Goal: Task Accomplishment & Management: Manage account settings

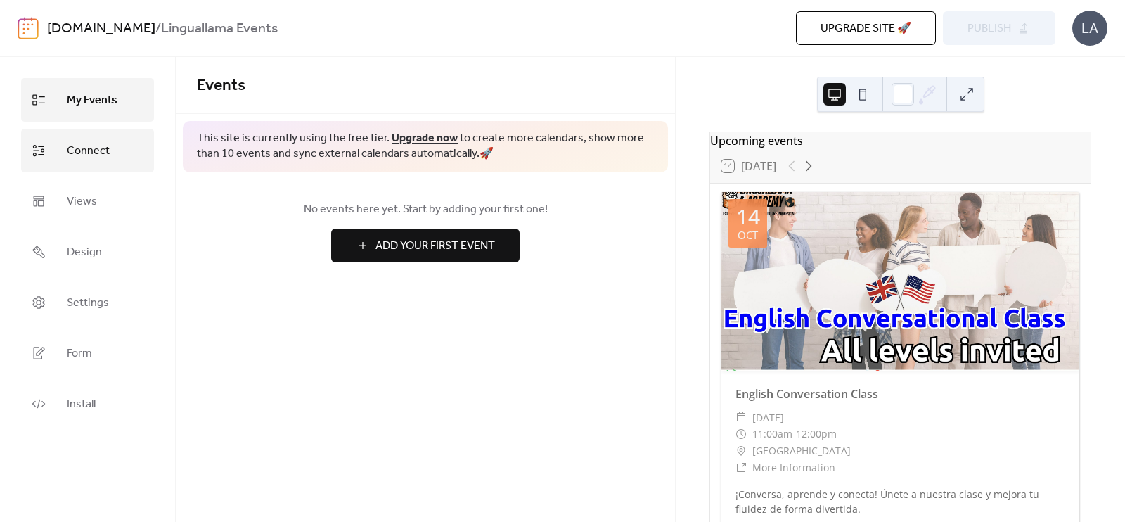
click at [94, 152] on span "Connect" at bounding box center [88, 151] width 43 height 23
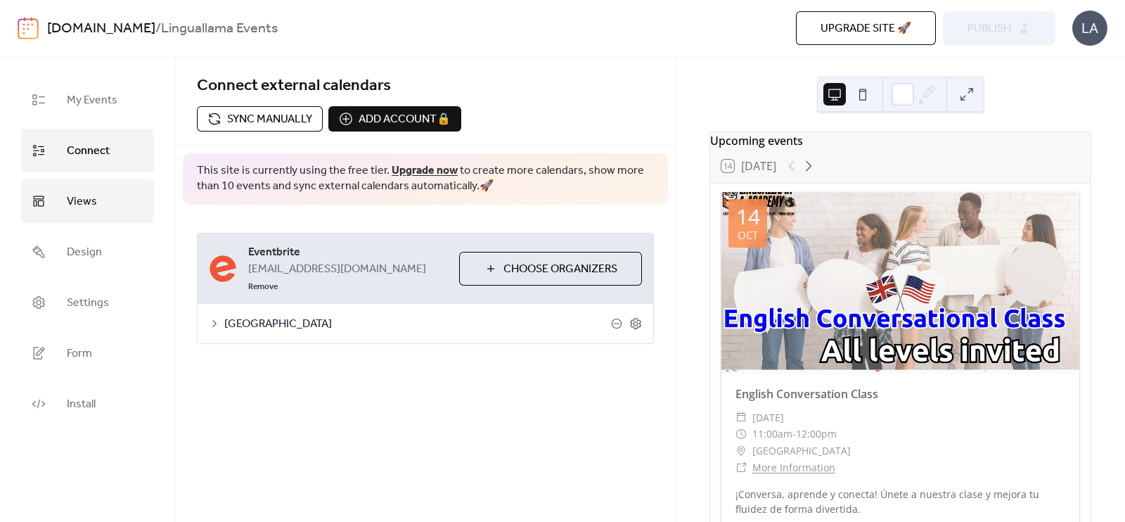
click at [82, 207] on span "Views" at bounding box center [82, 202] width 30 height 23
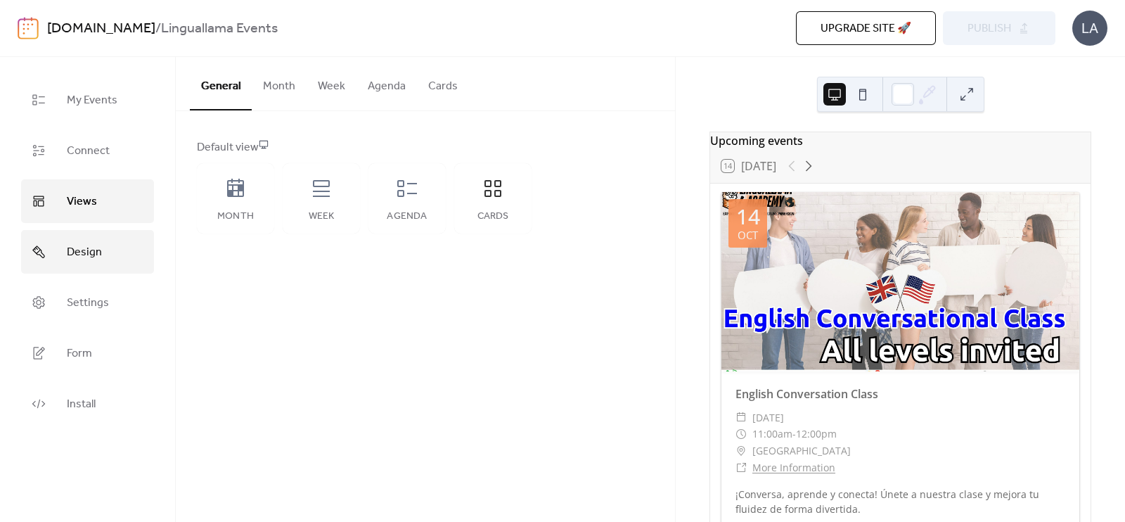
click at [70, 250] on span "Design" at bounding box center [84, 252] width 35 height 23
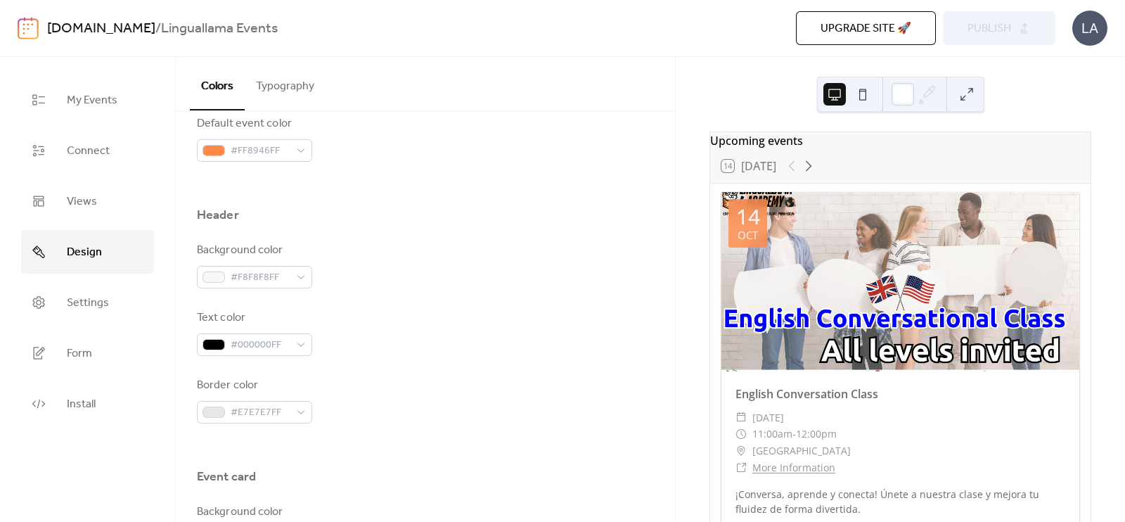
scroll to position [439, 0]
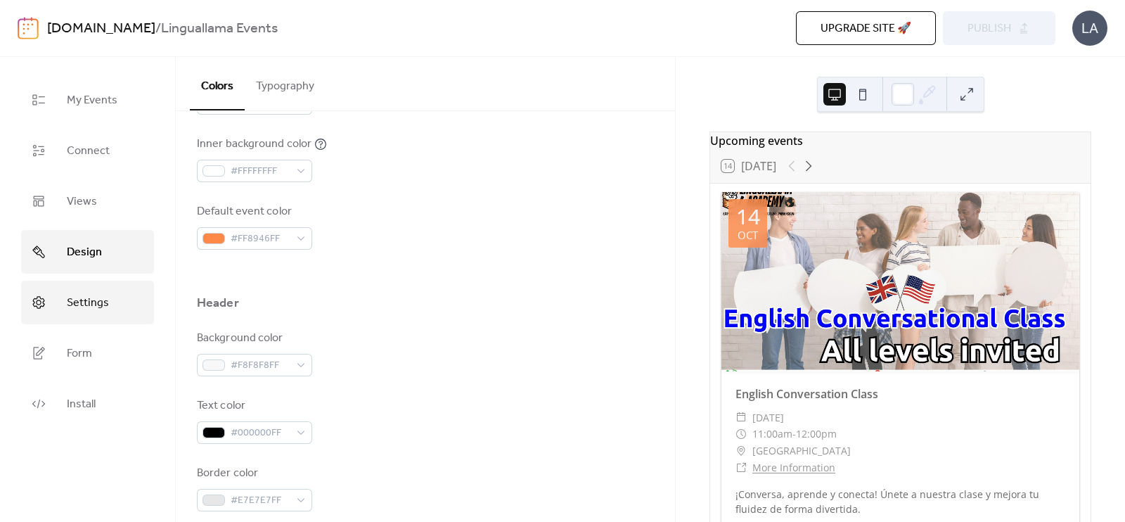
click at [122, 304] on link "Settings" at bounding box center [87, 303] width 133 height 44
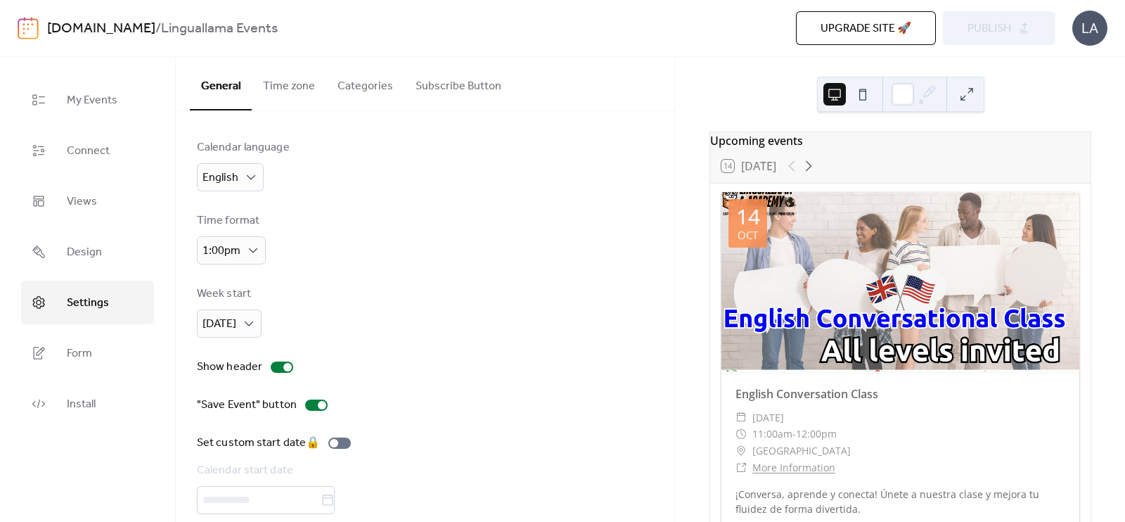
click at [305, 96] on button "Time zone" at bounding box center [289, 83] width 75 height 52
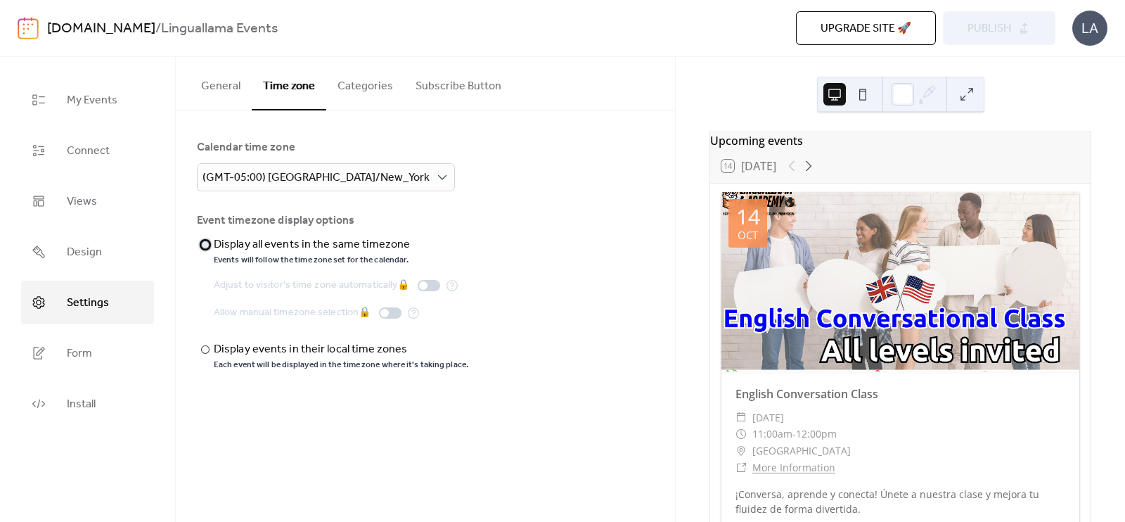
click at [204, 244] on div at bounding box center [205, 244] width 8 height 8
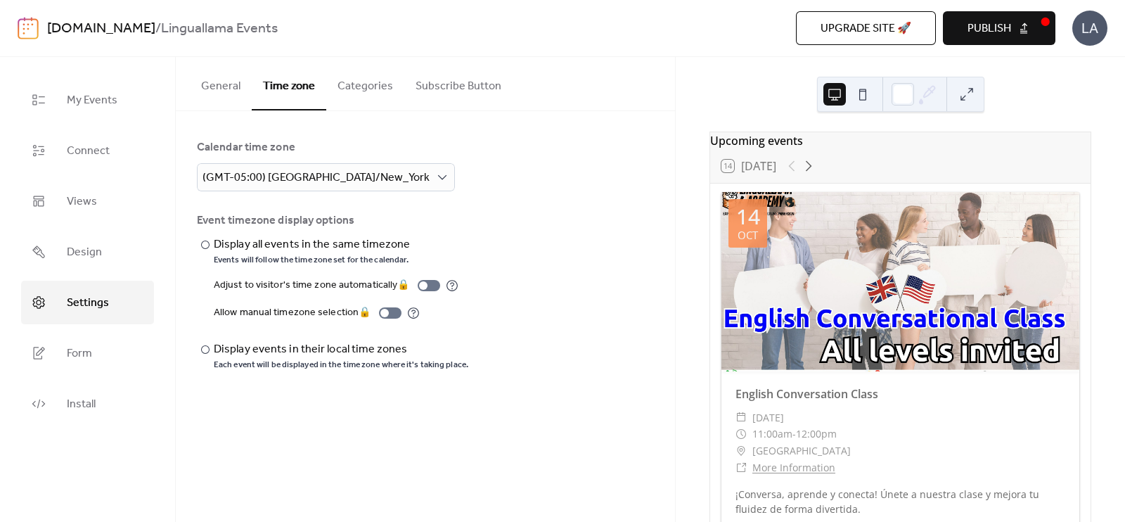
click at [1053, 32] on button "Publish" at bounding box center [999, 28] width 113 height 34
click at [217, 89] on button "General" at bounding box center [221, 83] width 62 height 52
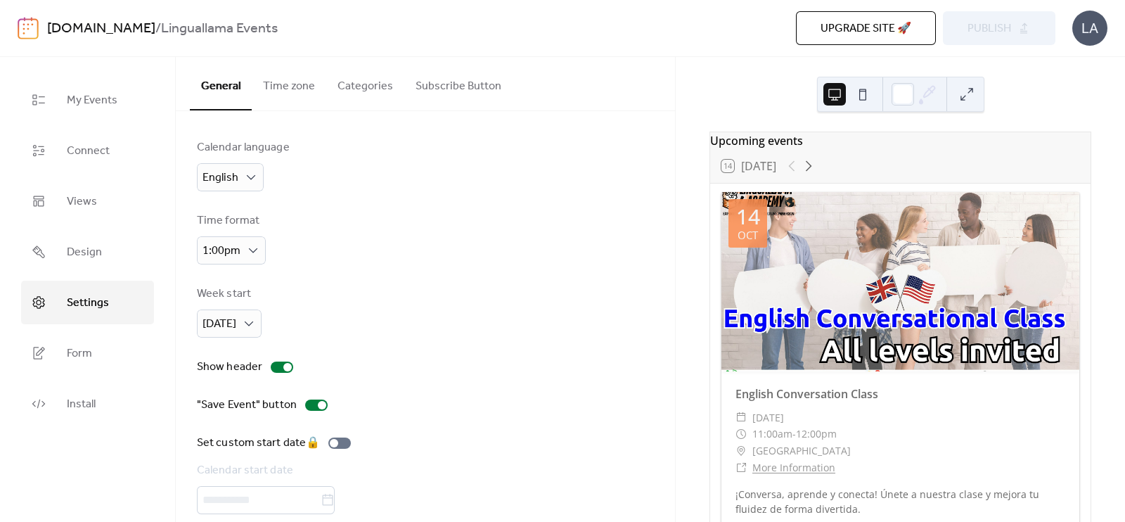
click at [346, 95] on button "Categories" at bounding box center [365, 83] width 78 height 52
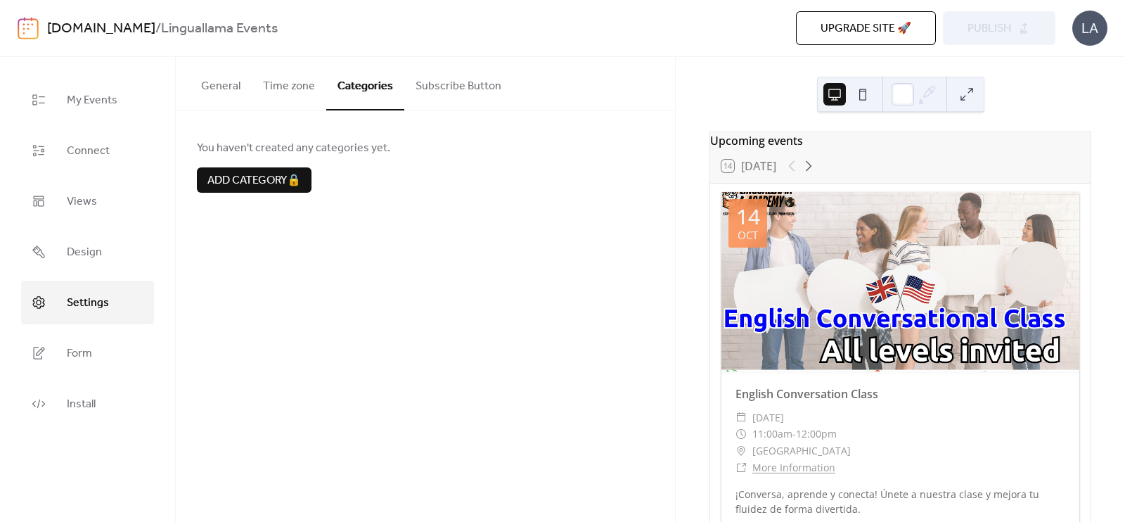
click at [468, 93] on button "Subscribe Button" at bounding box center [458, 83] width 108 height 52
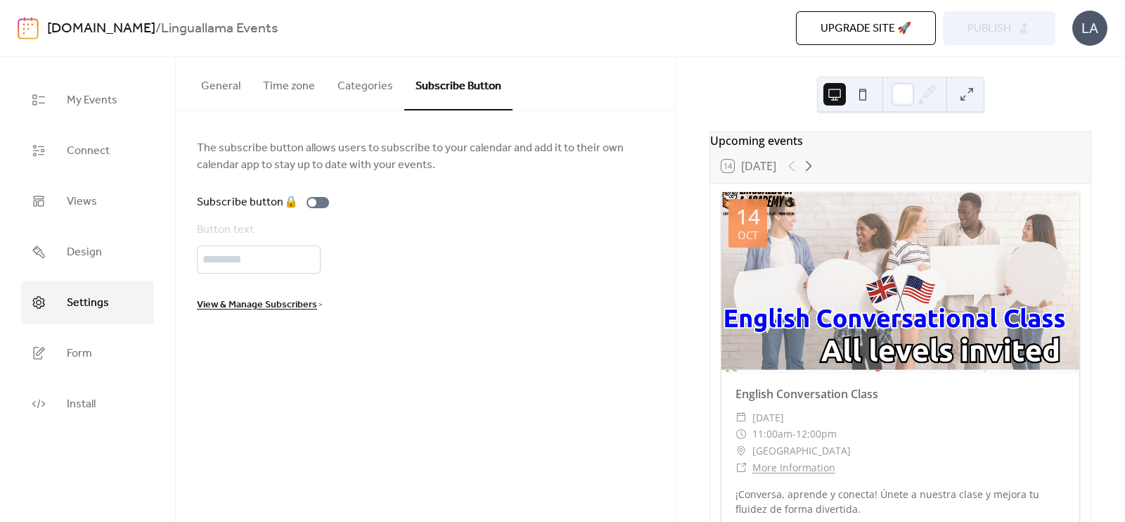
click at [371, 85] on button "Categories" at bounding box center [365, 83] width 78 height 52
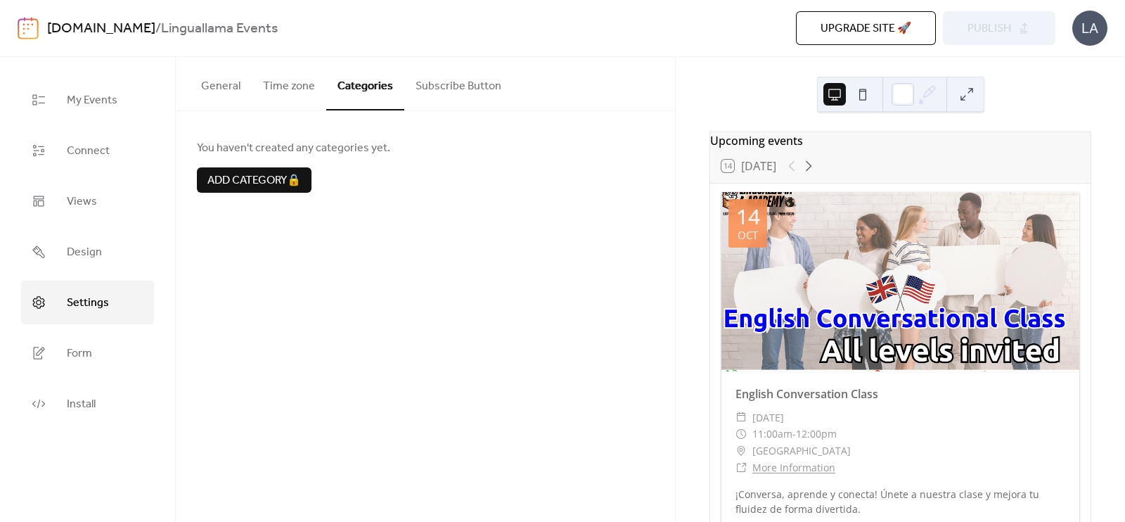
click at [288, 93] on button "Time zone" at bounding box center [289, 83] width 75 height 52
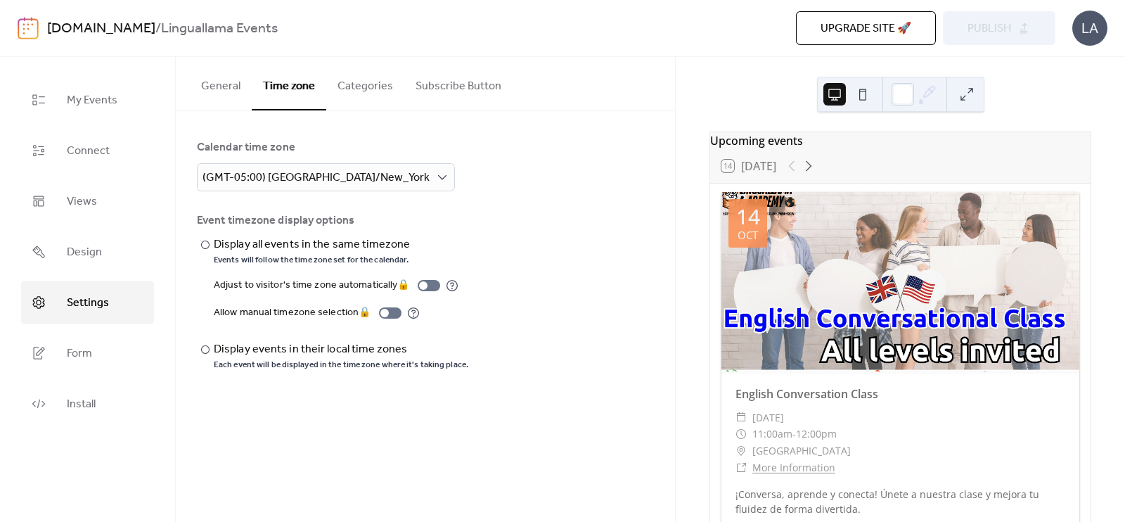
click at [237, 94] on button "General" at bounding box center [221, 83] width 62 height 52
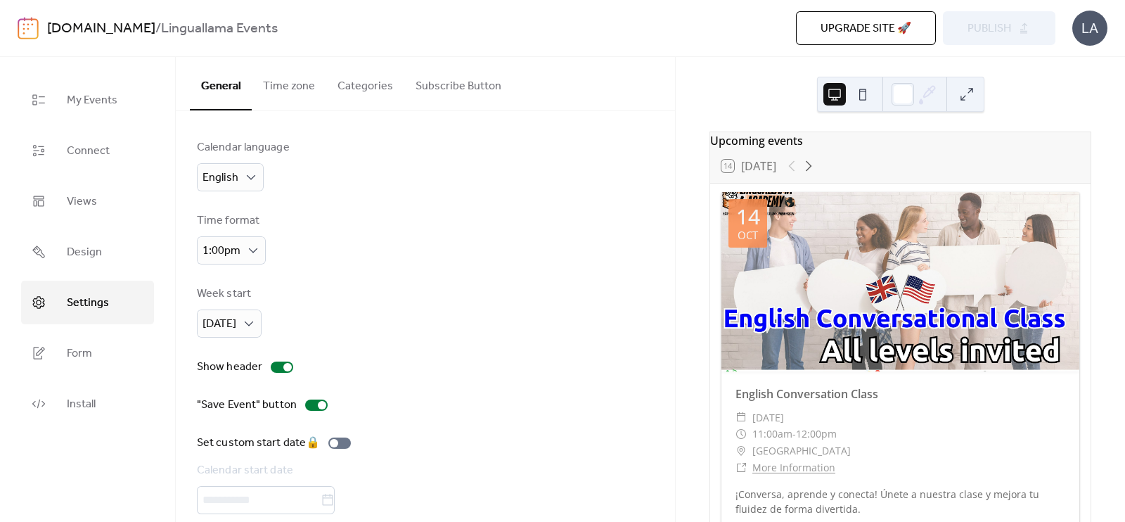
scroll to position [58, 0]
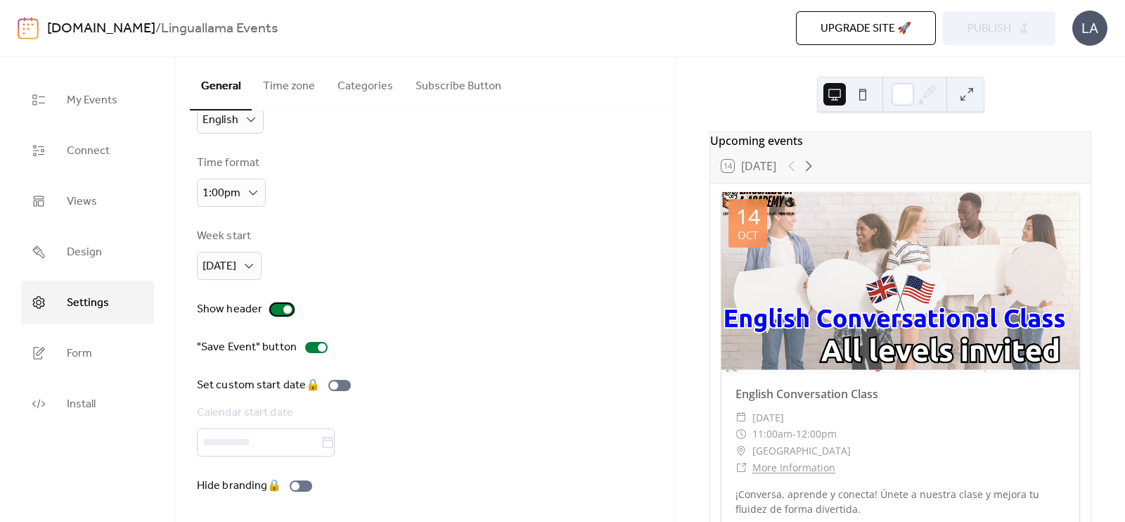
click at [276, 312] on div at bounding box center [282, 309] width 23 height 11
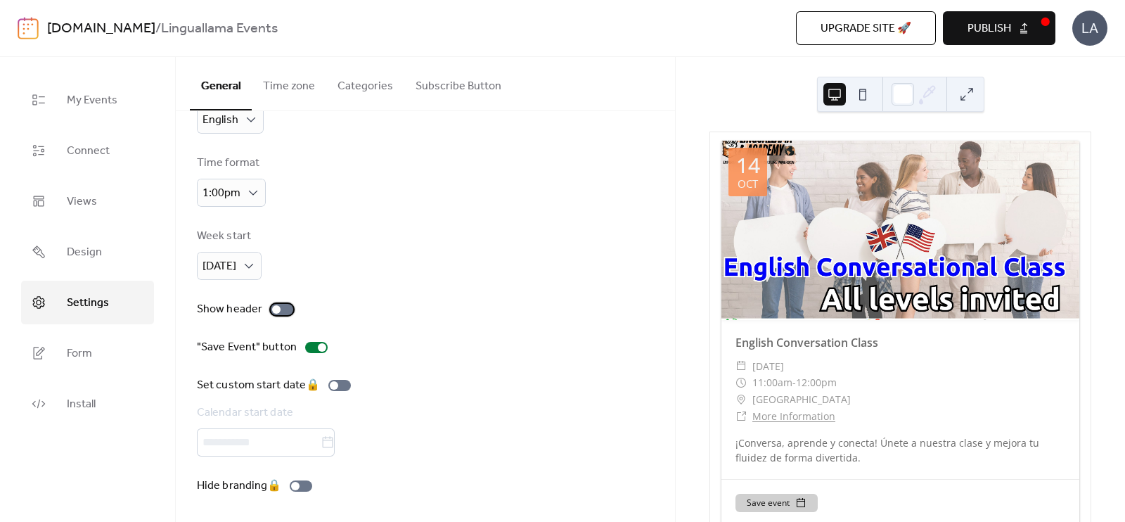
click at [276, 312] on div at bounding box center [276, 309] width 8 height 8
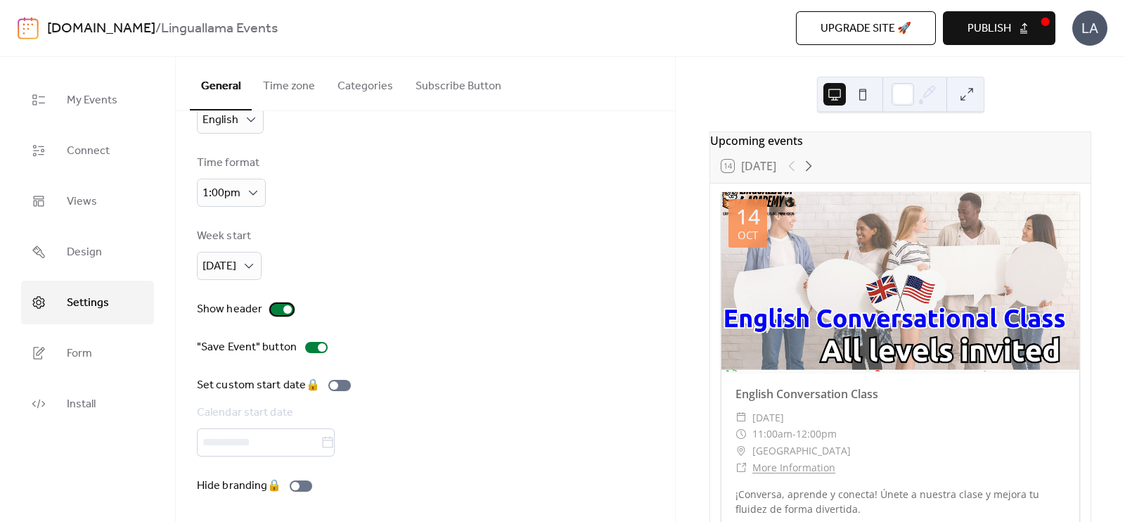
click at [276, 312] on div at bounding box center [282, 309] width 23 height 11
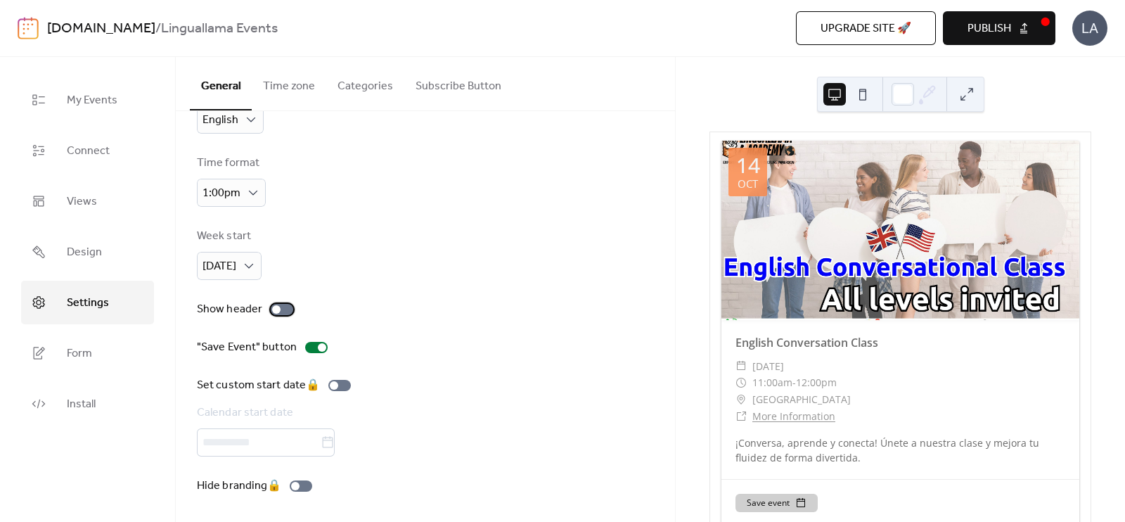
click at [276, 312] on div at bounding box center [276, 309] width 8 height 8
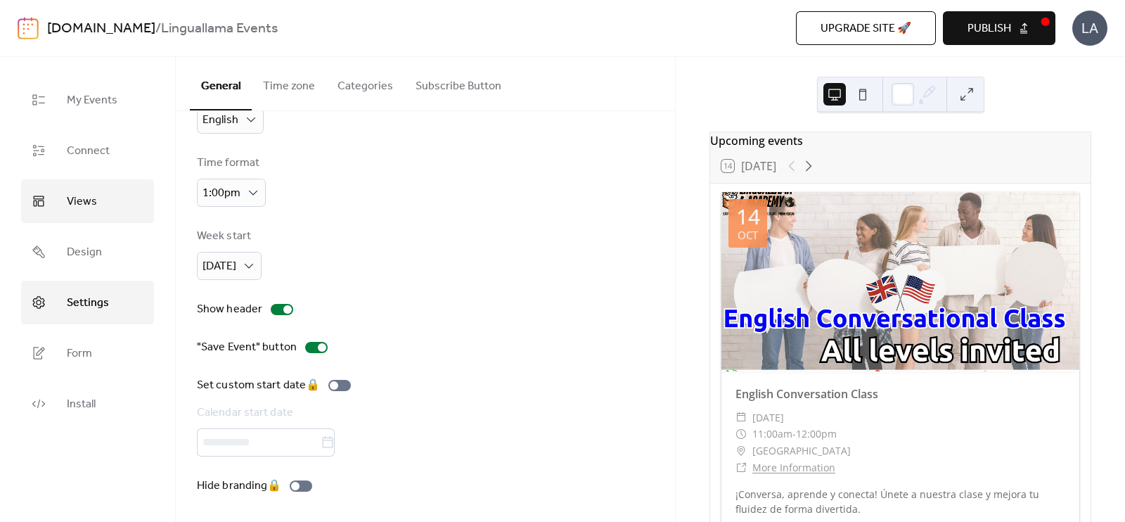
click at [84, 201] on span "Views" at bounding box center [82, 202] width 30 height 23
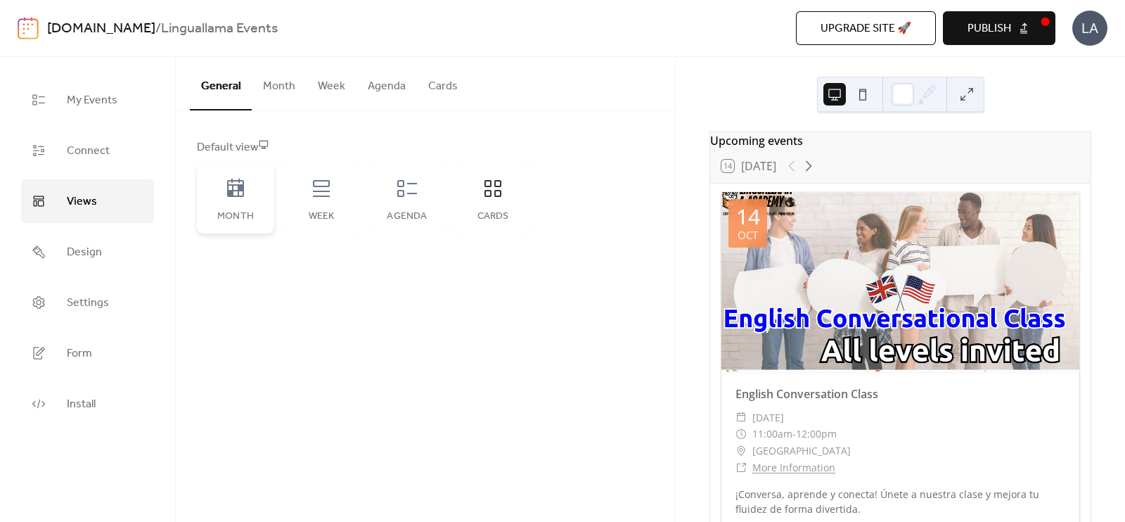
click at [231, 186] on icon at bounding box center [235, 188] width 23 height 23
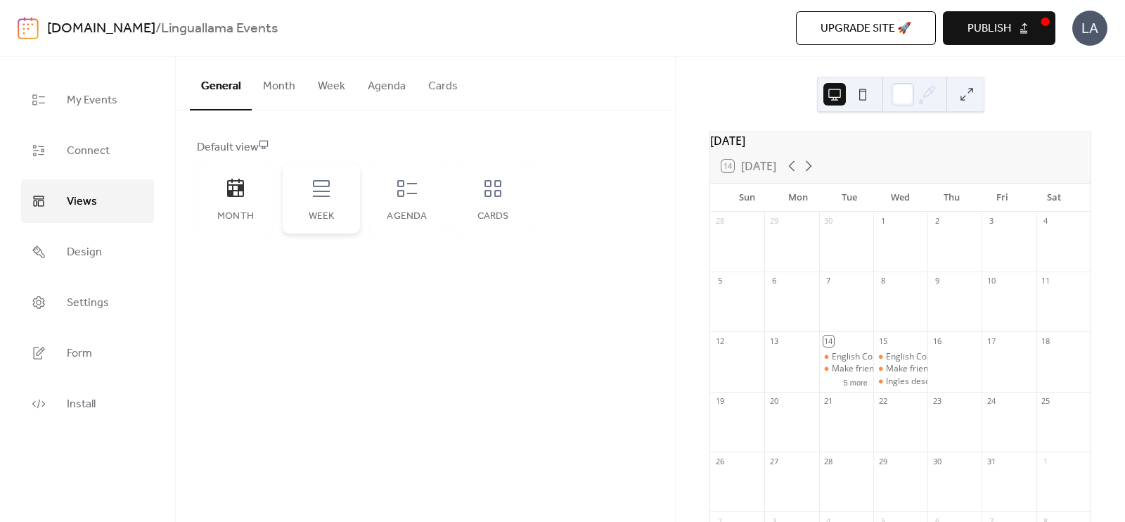
click at [314, 191] on icon at bounding box center [321, 188] width 17 height 17
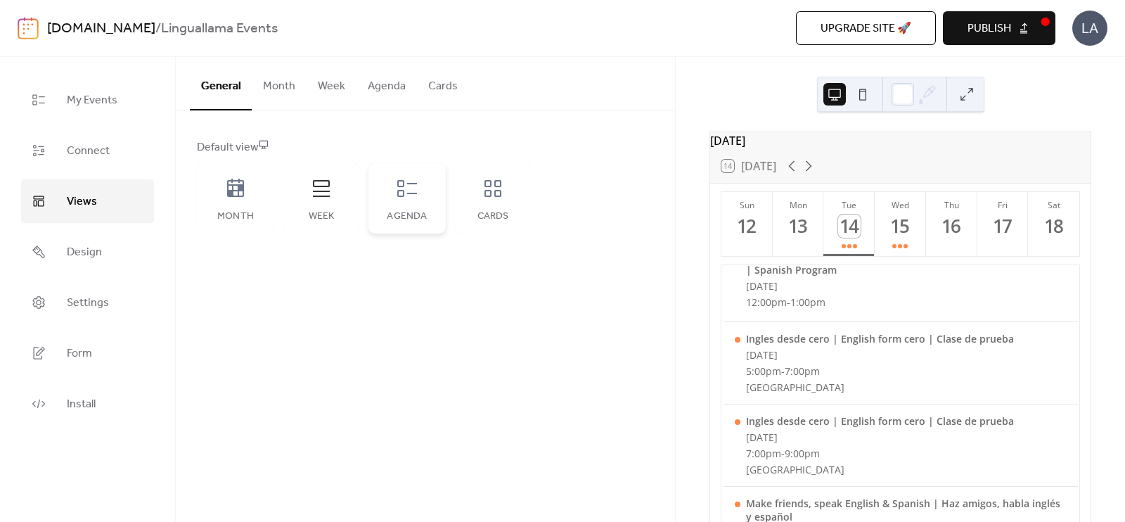
click at [406, 201] on div "Agenda" at bounding box center [406, 198] width 77 height 70
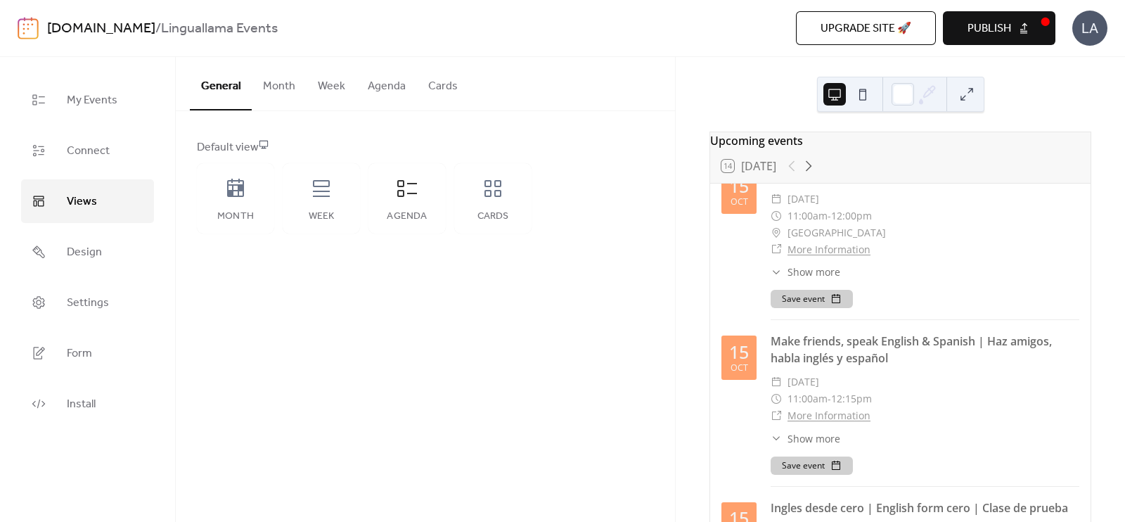
scroll to position [195, 0]
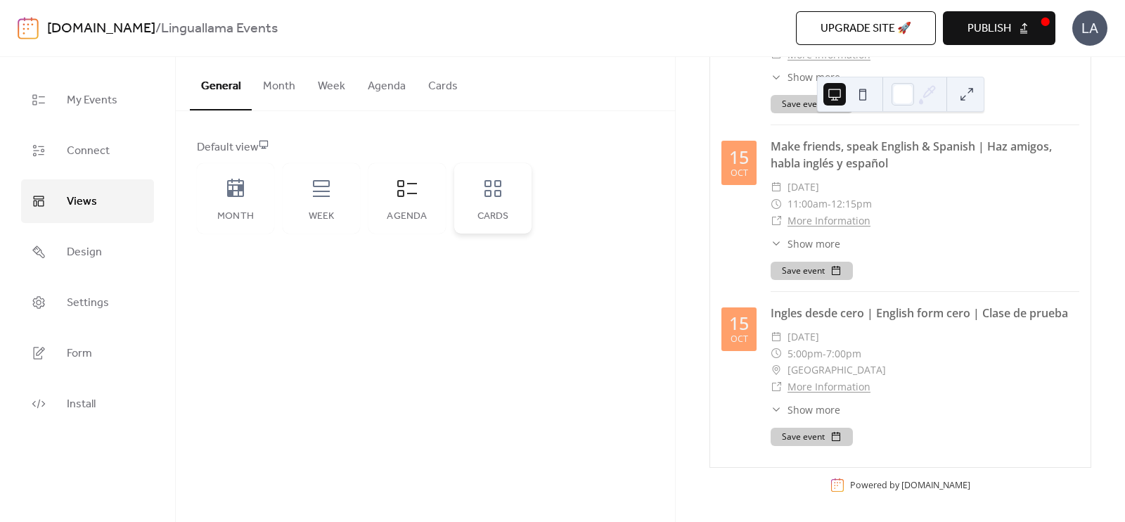
click at [514, 220] on div "Cards" at bounding box center [492, 216] width 49 height 11
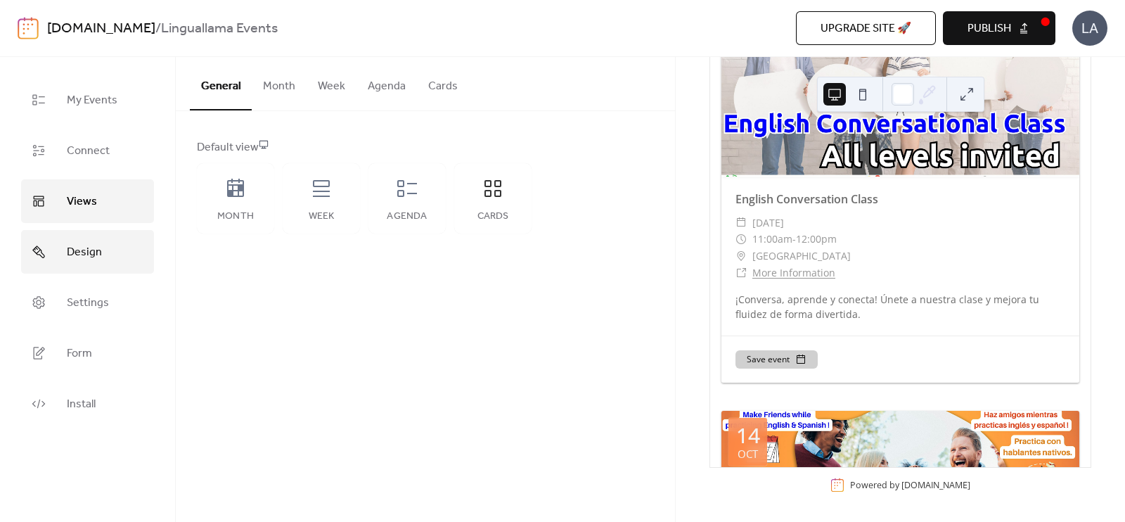
click at [77, 265] on link "Design" at bounding box center [87, 252] width 133 height 44
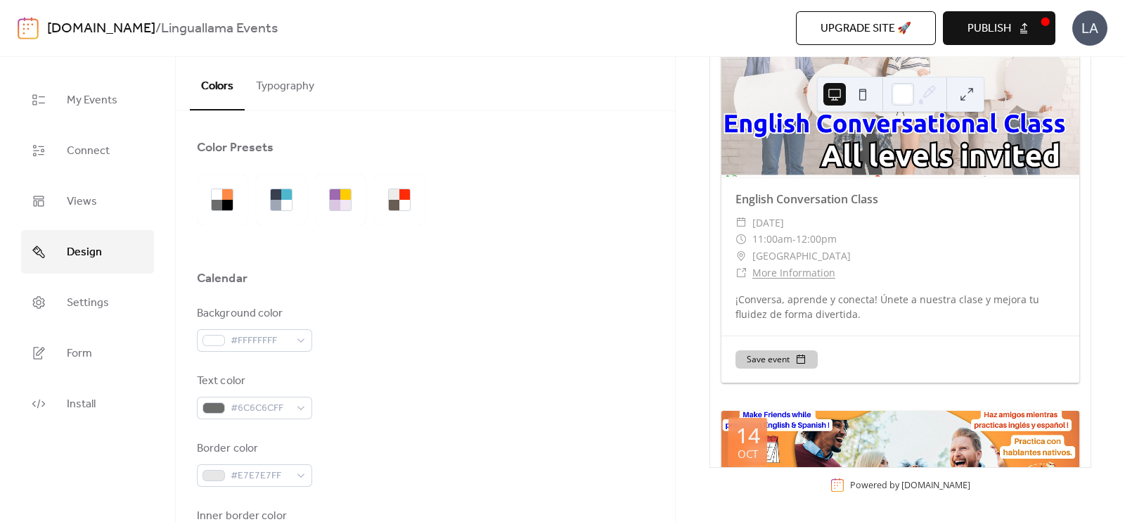
click at [267, 95] on button "Typography" at bounding box center [285, 83] width 81 height 52
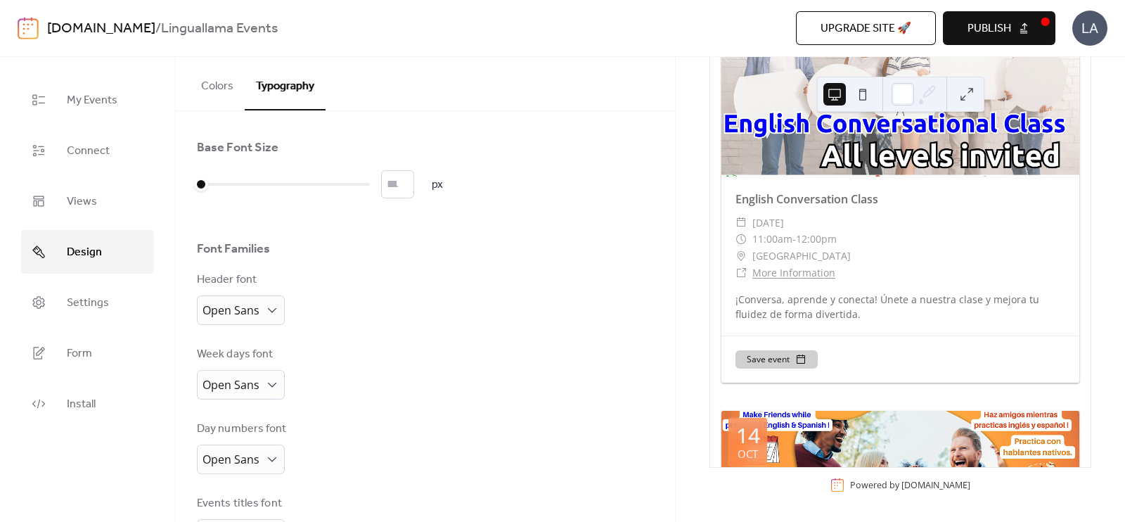
click at [229, 85] on button "Colors" at bounding box center [217, 83] width 55 height 52
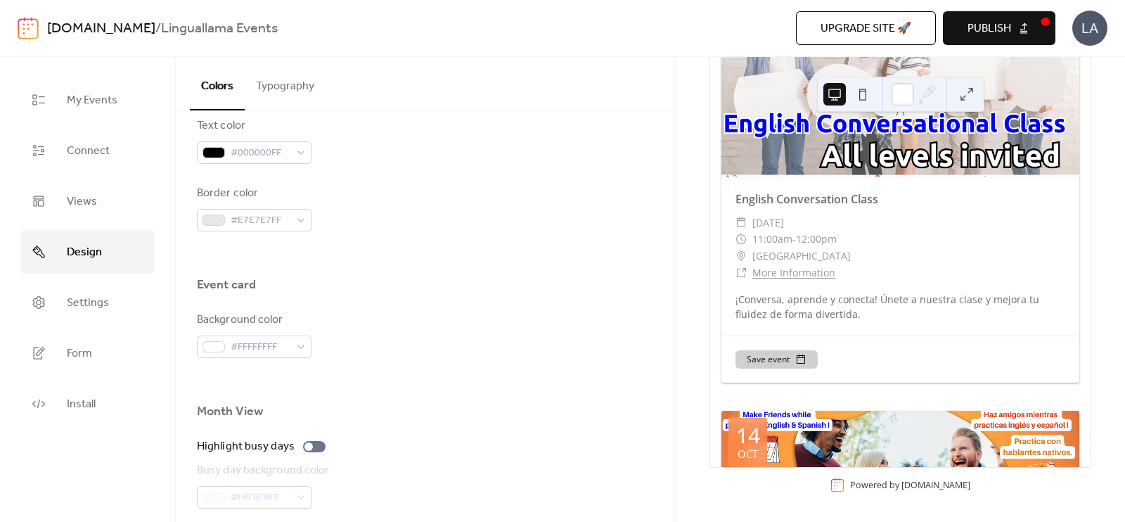
scroll to position [688, 0]
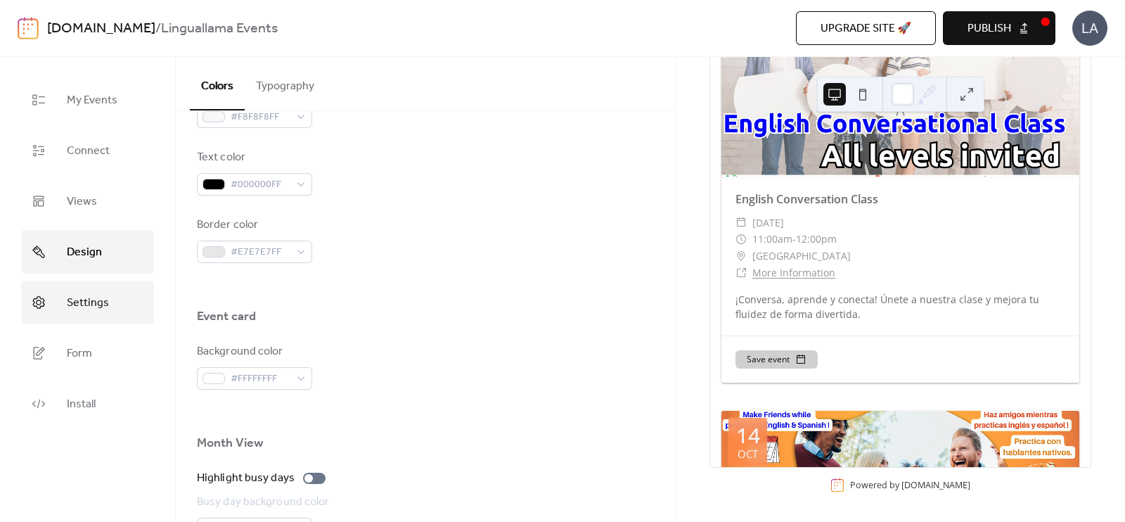
click at [86, 296] on span "Settings" at bounding box center [88, 303] width 42 height 23
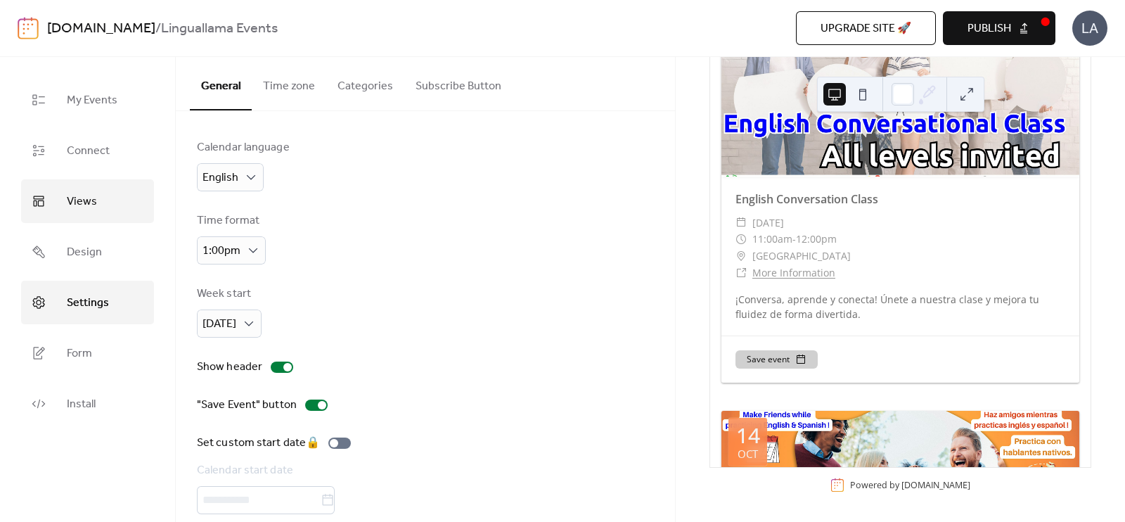
click at [80, 208] on span "Views" at bounding box center [82, 202] width 30 height 23
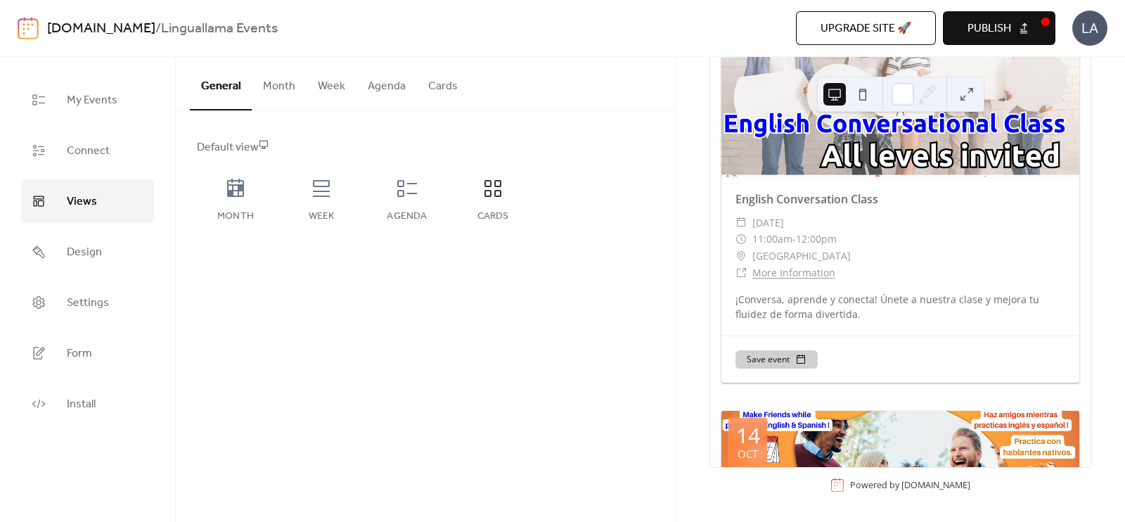
click at [426, 96] on button "Cards" at bounding box center [443, 83] width 52 height 52
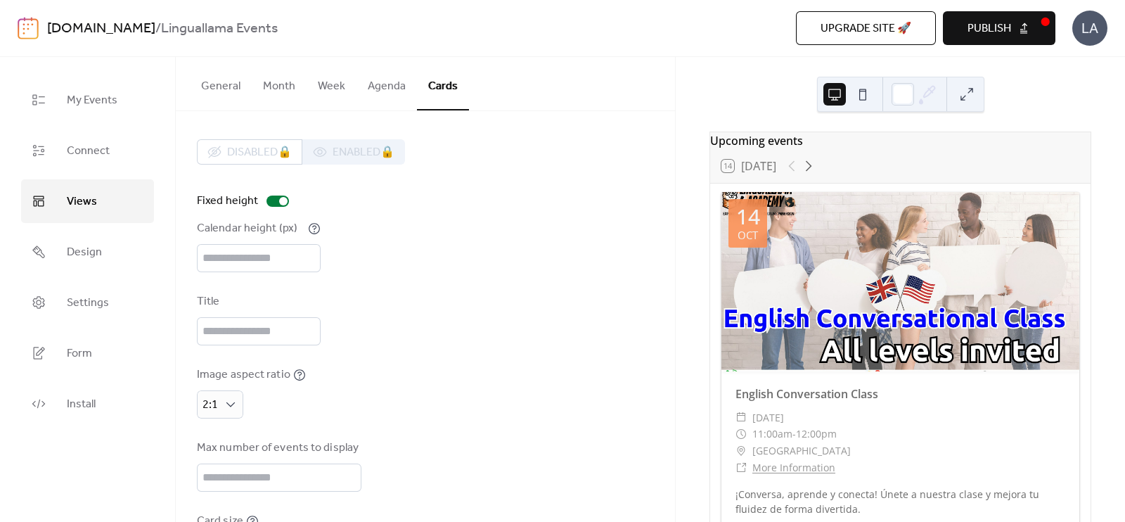
click at [864, 100] on button at bounding box center [863, 94] width 23 height 23
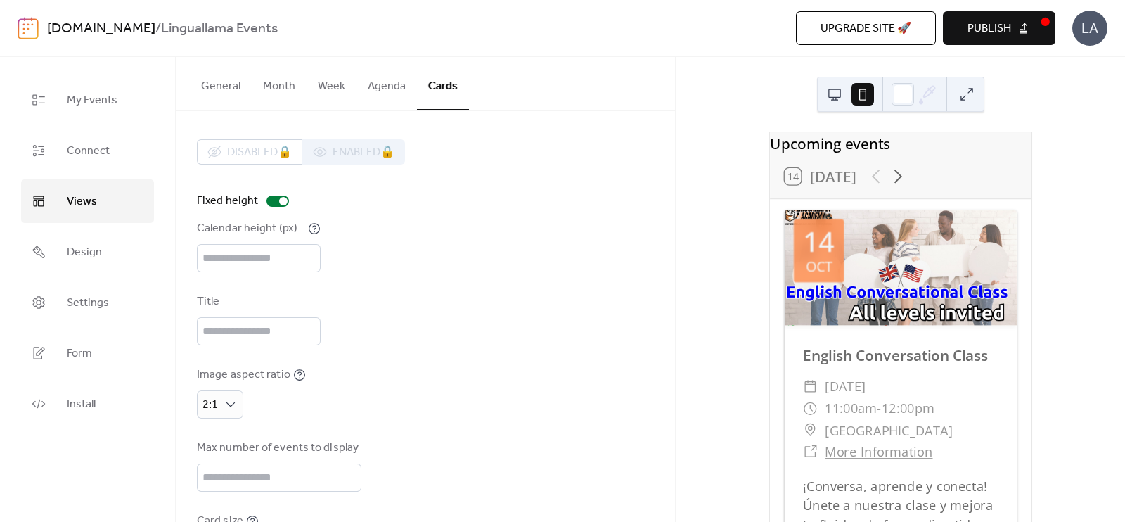
click at [836, 97] on button at bounding box center [834, 94] width 23 height 23
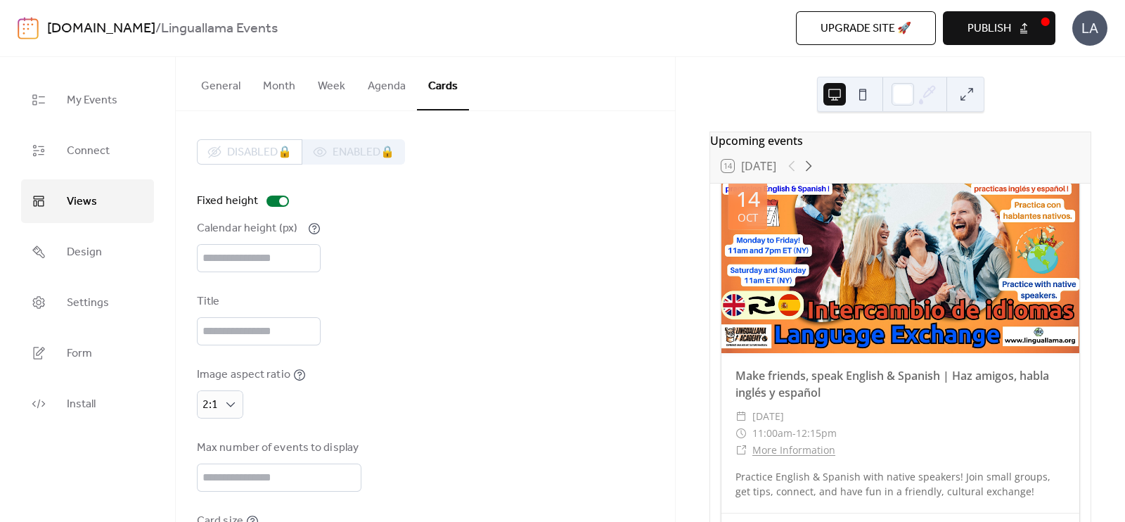
scroll to position [439, 0]
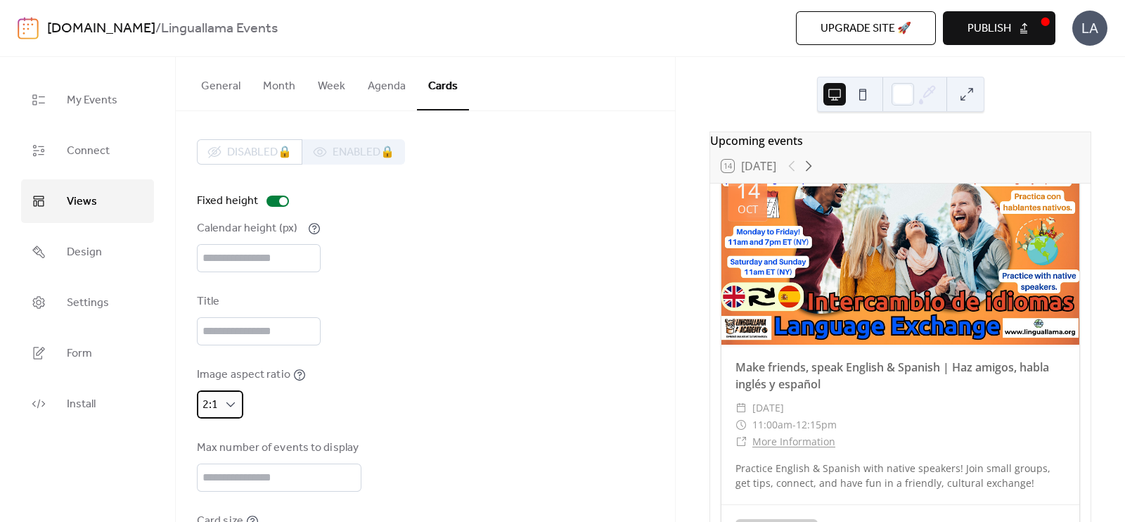
click at [230, 411] on div "2:1" at bounding box center [220, 404] width 46 height 28
click at [219, 458] on span "1:1" at bounding box center [215, 463] width 15 height 17
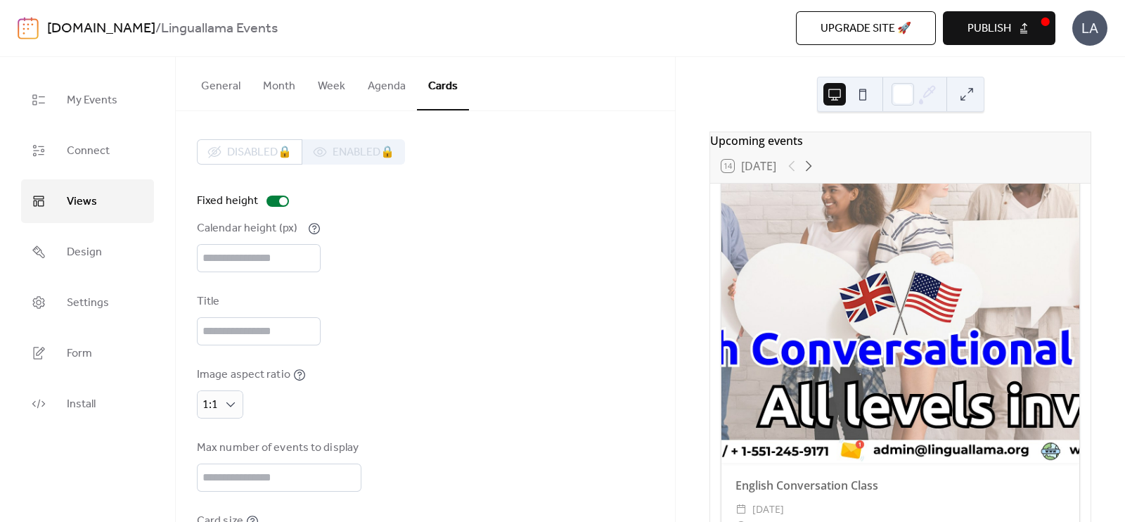
scroll to position [0, 0]
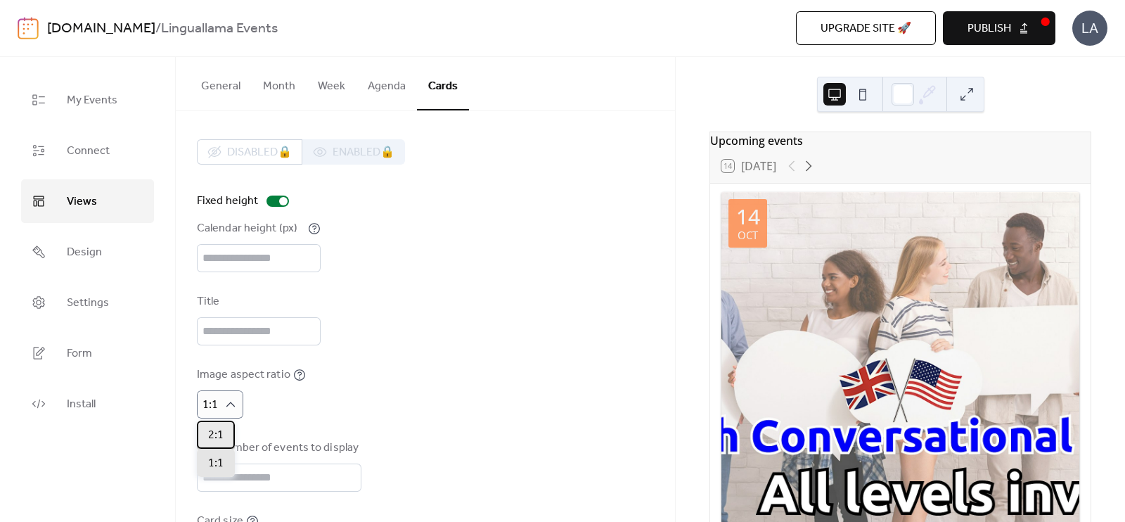
click at [219, 430] on span "2:1" at bounding box center [215, 435] width 15 height 17
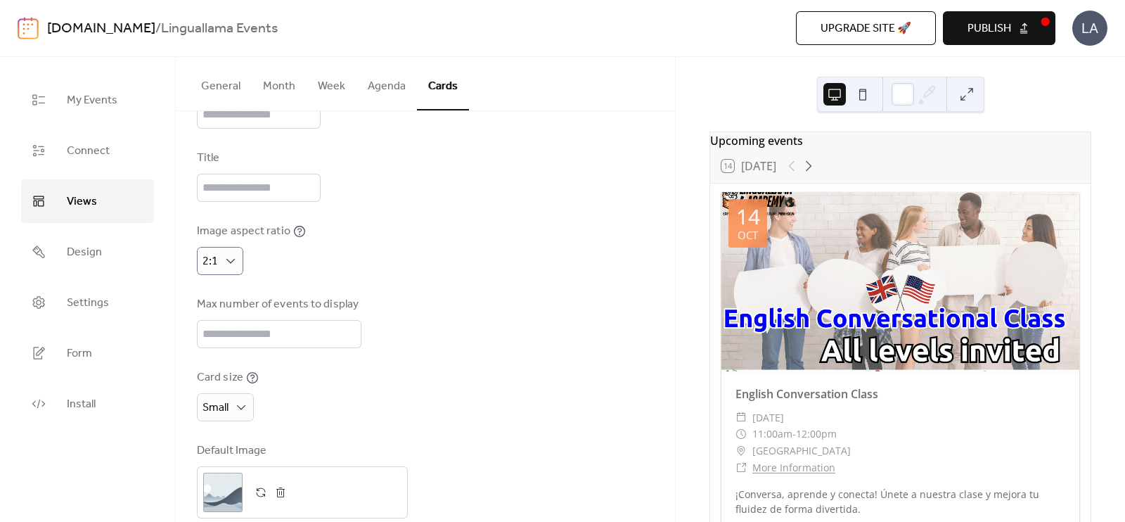
scroll to position [167, 0]
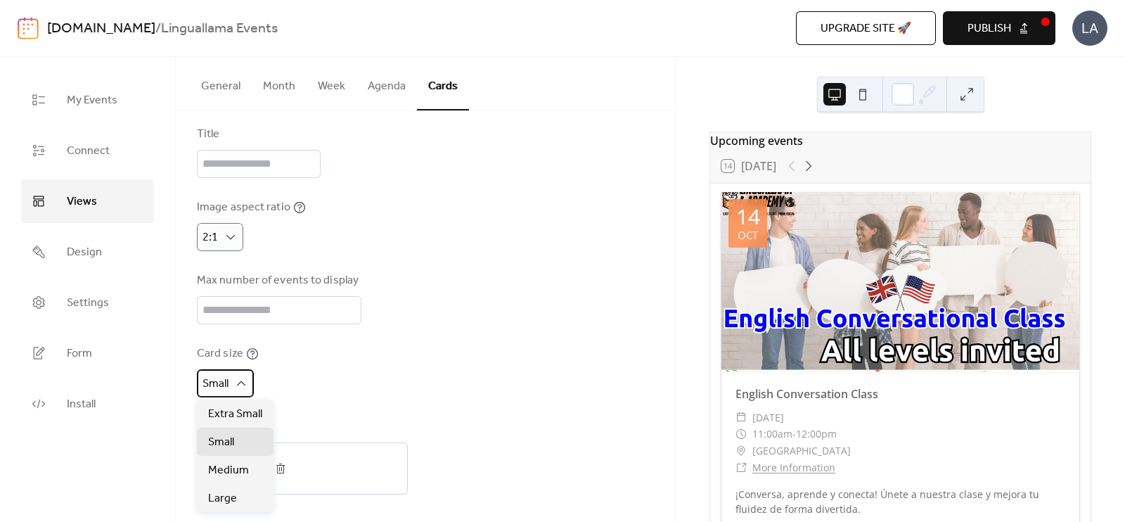
click at [232, 378] on div "Small" at bounding box center [225, 383] width 57 height 28
click at [222, 404] on div "Extra Small" at bounding box center [235, 413] width 77 height 28
click at [237, 413] on span "Extra Small" at bounding box center [235, 414] width 54 height 17
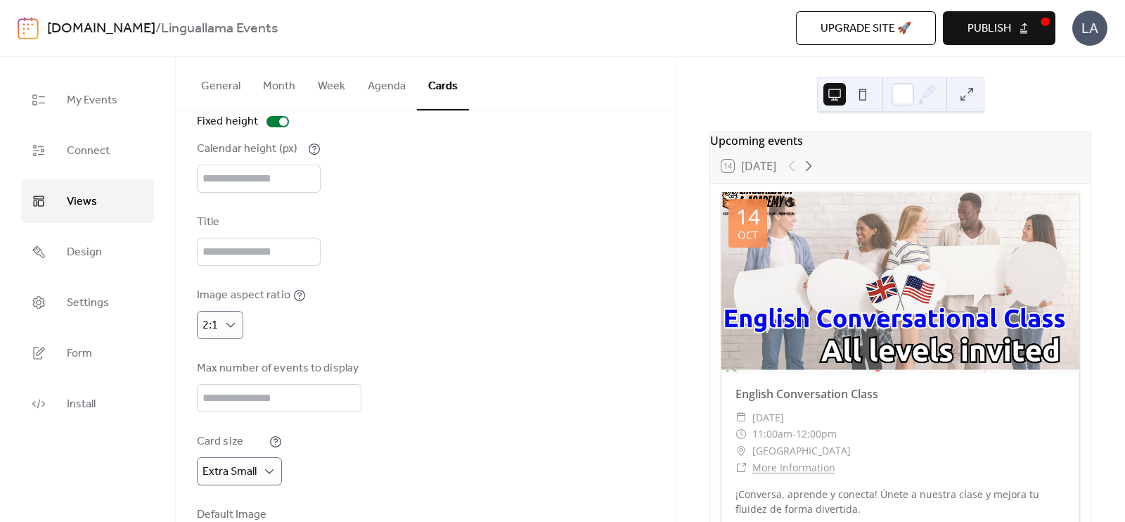
scroll to position [0, 0]
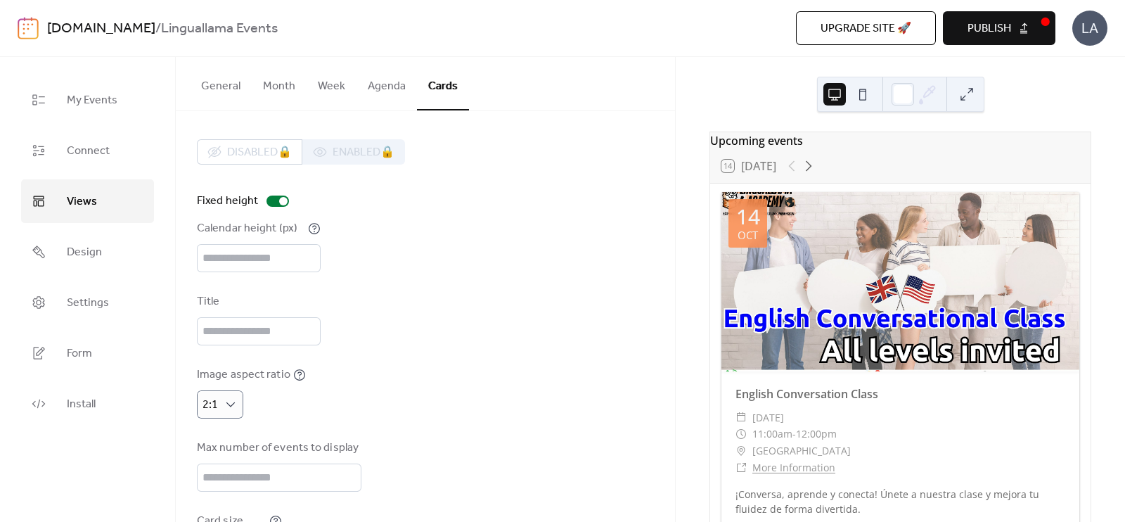
click at [995, 26] on span "Publish" at bounding box center [990, 28] width 44 height 17
